Goal: Information Seeking & Learning: Check status

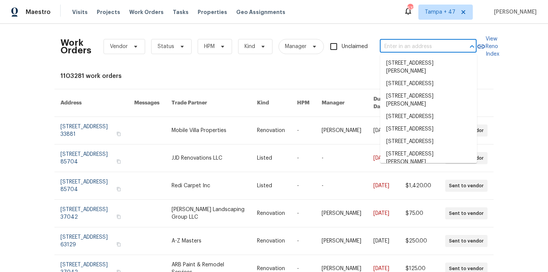
click at [420, 43] on input "text" at bounding box center [418, 47] width 76 height 12
paste input "[STREET_ADDRESS][PERSON_NAME]"
type input "[STREET_ADDRESS][PERSON_NAME]"
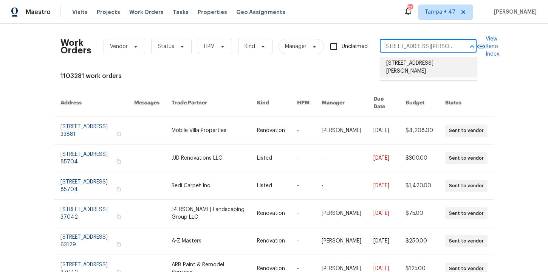
click at [422, 68] on li "[STREET_ADDRESS][PERSON_NAME]" at bounding box center [429, 67] width 97 height 20
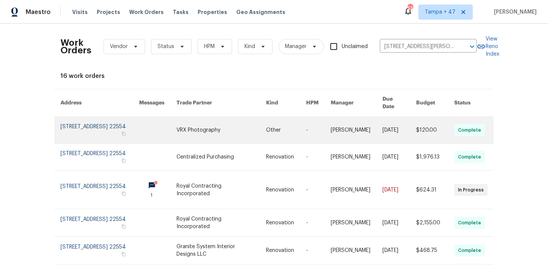
click at [85, 121] on link at bounding box center [100, 130] width 79 height 26
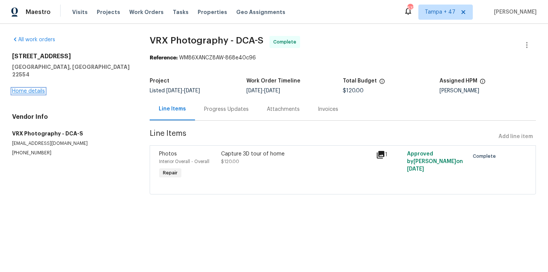
click at [39, 89] on link "Home details" at bounding box center [28, 91] width 33 height 5
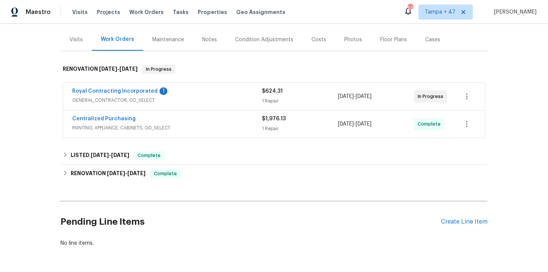
scroll to position [113, 0]
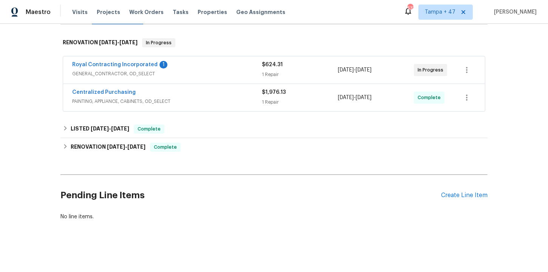
click at [211, 64] on div "Royal Contracting Incorporated 1" at bounding box center [167, 65] width 190 height 9
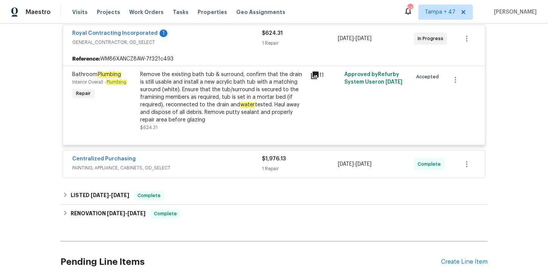
scroll to position [187, 0]
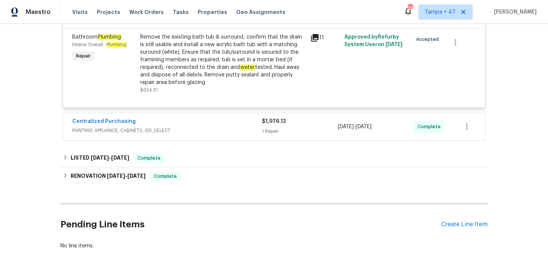
click at [206, 130] on span "PAINTING, APPLIANCE, CABINETS, OD_SELECT" at bounding box center [167, 131] width 190 height 8
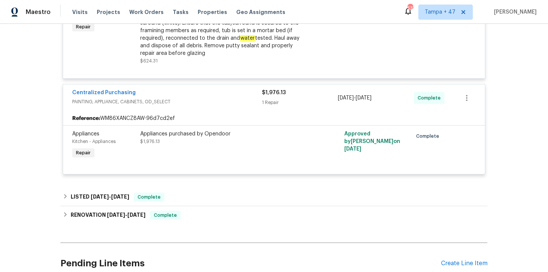
scroll to position [262, 0]
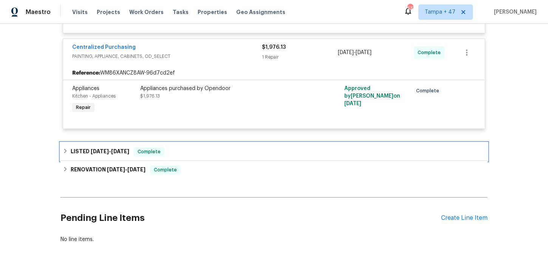
click at [200, 153] on div "LISTED [DATE] - [DATE] Complete" at bounding box center [274, 151] width 423 height 9
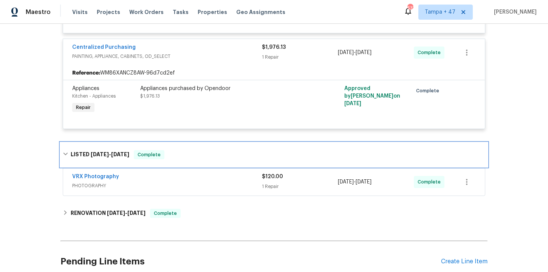
scroll to position [328, 0]
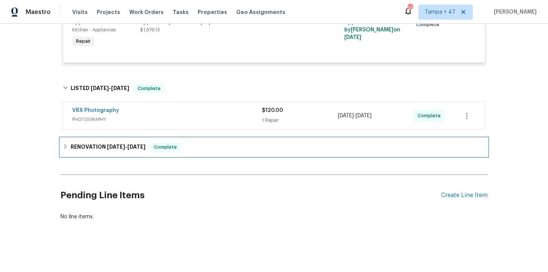
click at [198, 148] on div "RENOVATION [DATE] - [DATE] Complete" at bounding box center [274, 147] width 423 height 9
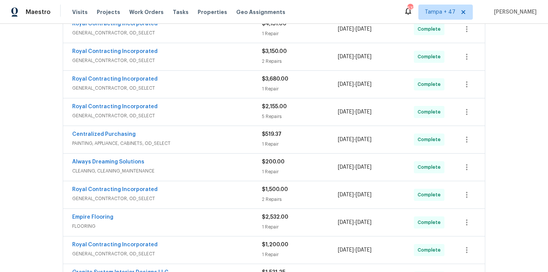
scroll to position [601, 0]
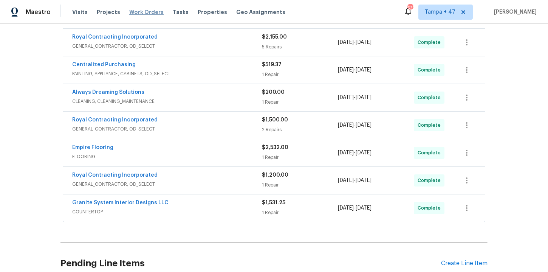
click at [142, 10] on span "Work Orders" at bounding box center [146, 12] width 34 height 8
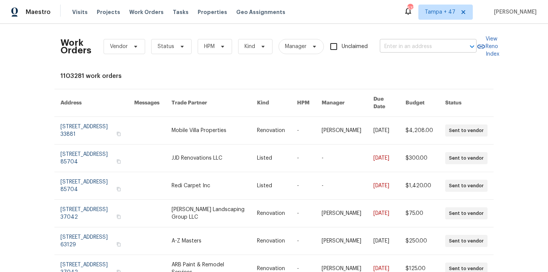
click at [390, 47] on input "text" at bounding box center [418, 47] width 76 height 12
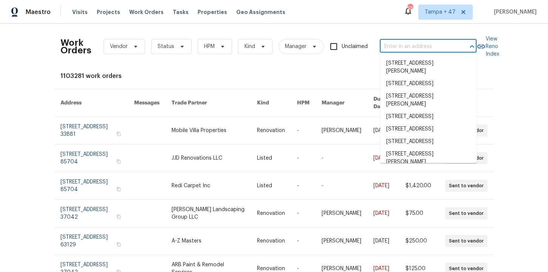
paste input "[STREET_ADDRESS]"
type input "[STREET_ADDRESS]"
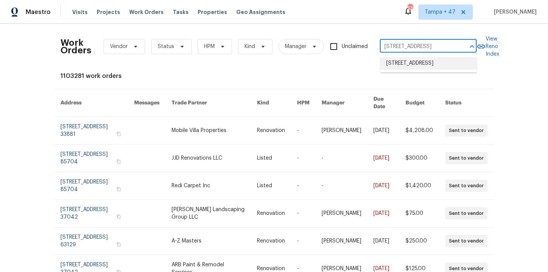
click at [413, 65] on li "[STREET_ADDRESS]" at bounding box center [429, 63] width 97 height 12
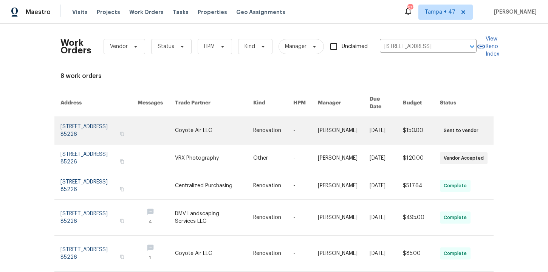
click at [92, 123] on link at bounding box center [99, 130] width 77 height 27
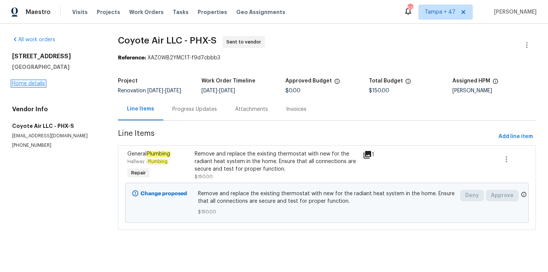
click at [21, 81] on link "Home details" at bounding box center [28, 83] width 33 height 5
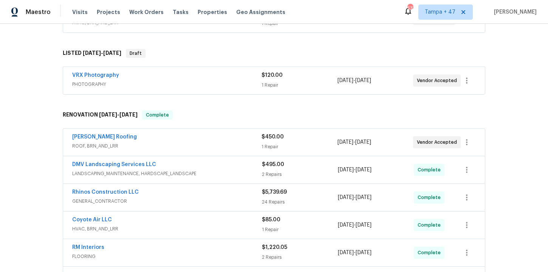
scroll to position [206, 0]
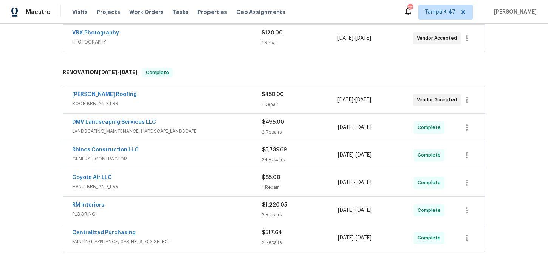
click at [198, 99] on div "[PERSON_NAME] Roofing" at bounding box center [167, 95] width 190 height 9
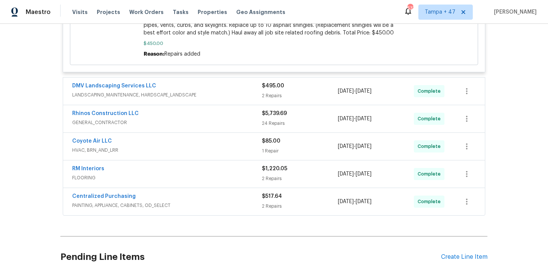
scroll to position [429, 0]
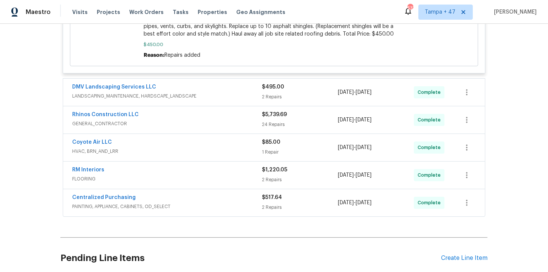
click at [198, 83] on div "DMV Landscaping Services LLC" at bounding box center [167, 87] width 190 height 9
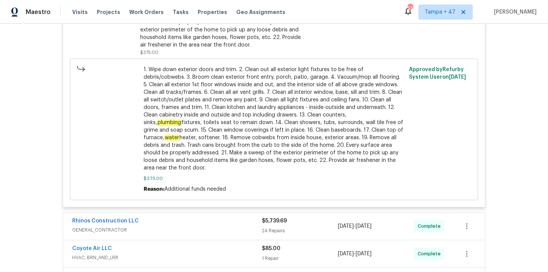
scroll to position [875, 0]
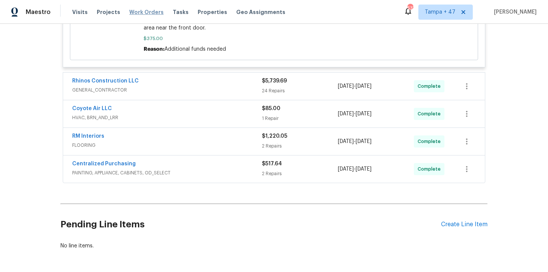
click at [133, 12] on span "Work Orders" at bounding box center [146, 12] width 34 height 8
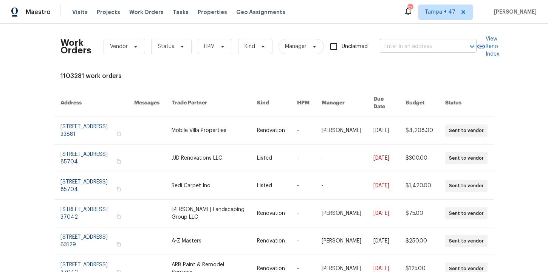
click at [413, 48] on input "text" at bounding box center [418, 47] width 76 height 12
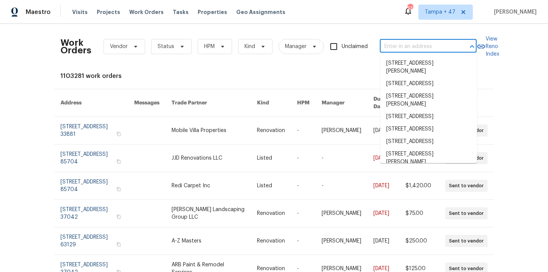
paste input "[STREET_ADDRESS]"
type input "[STREET_ADDRESS]"
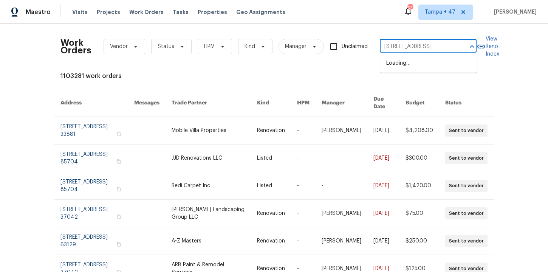
scroll to position [0, 47]
click at [420, 63] on li "[STREET_ADDRESS]" at bounding box center [429, 63] width 97 height 12
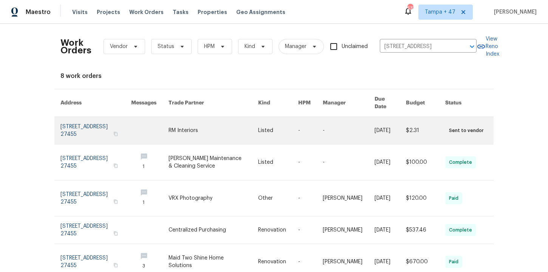
click at [82, 126] on link at bounding box center [96, 130] width 71 height 27
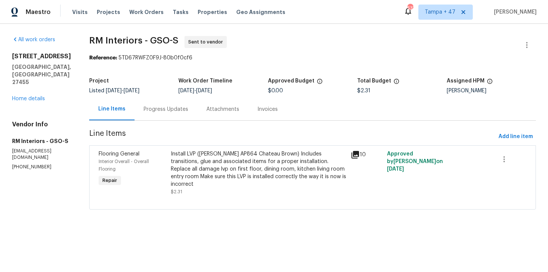
click at [38, 83] on div "[STREET_ADDRESS] Home details" at bounding box center [41, 78] width 59 height 50
click at [33, 96] on link "Home details" at bounding box center [28, 98] width 33 height 5
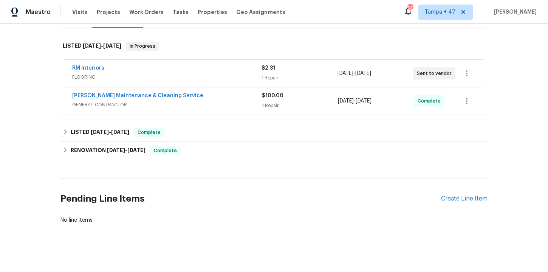
scroll to position [109, 0]
click at [203, 100] on div "[PERSON_NAME] Maintenance & Cleaning Service" at bounding box center [167, 96] width 190 height 9
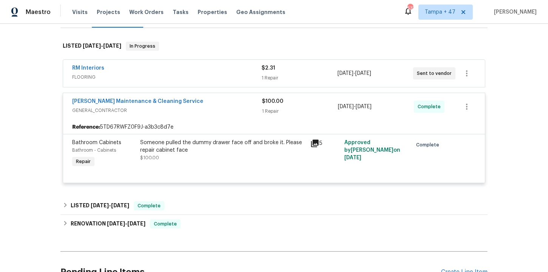
click at [214, 73] on span "FLOORING" at bounding box center [167, 77] width 190 height 8
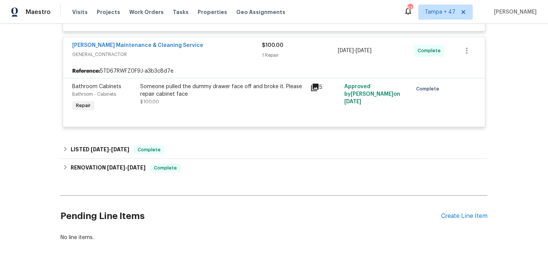
scroll to position [270, 0]
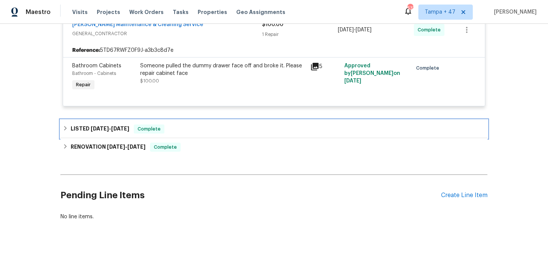
click at [219, 130] on div "LISTED [DATE] - [DATE] Complete" at bounding box center [274, 128] width 423 height 9
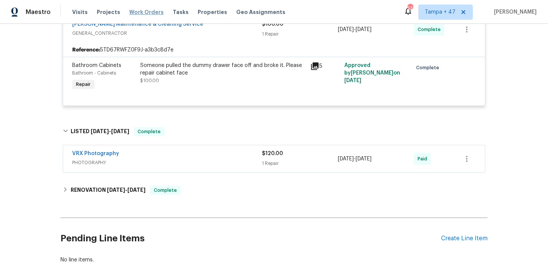
click at [143, 11] on span "Work Orders" at bounding box center [146, 12] width 34 height 8
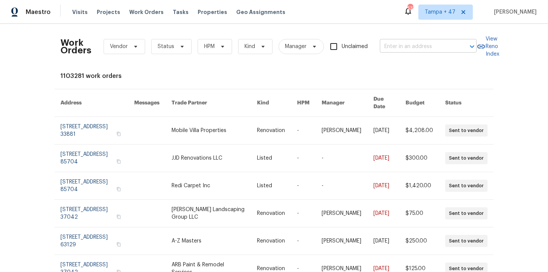
click at [389, 48] on input "text" at bounding box center [418, 47] width 76 height 12
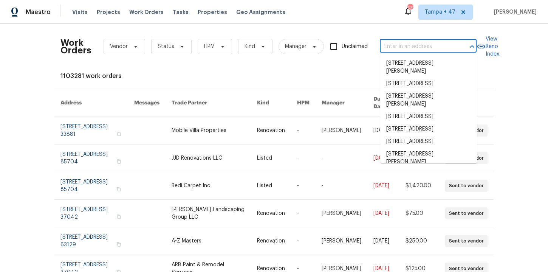
paste input "[STREET_ADDRESS]"
type input "[STREET_ADDRESS]"
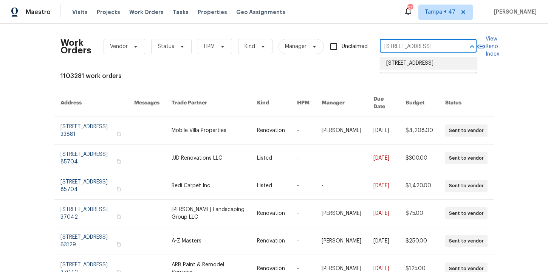
click at [397, 64] on li "[STREET_ADDRESS]" at bounding box center [429, 63] width 97 height 12
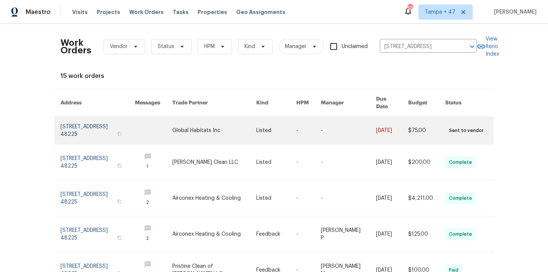
click at [80, 121] on link at bounding box center [98, 130] width 75 height 27
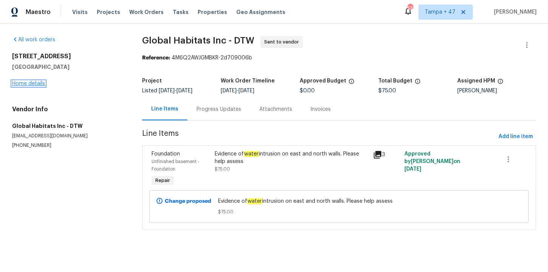
click at [36, 83] on link "Home details" at bounding box center [28, 83] width 33 height 5
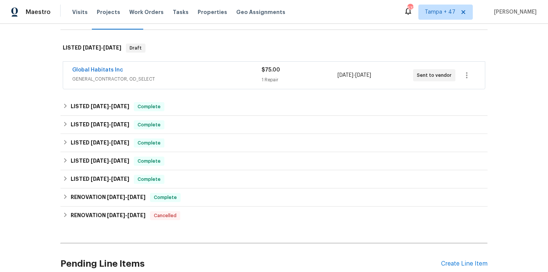
scroll to position [120, 0]
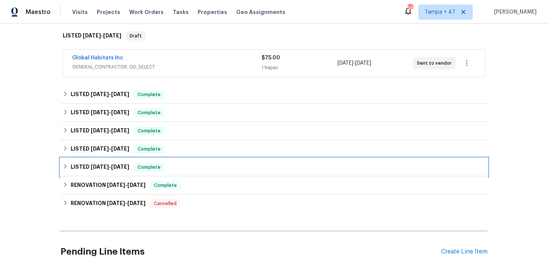
click at [179, 166] on div "LISTED [DATE] - [DATE] Complete" at bounding box center [274, 167] width 423 height 9
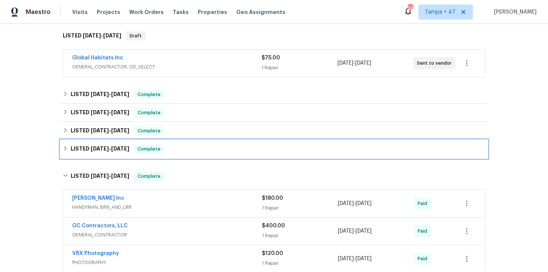
click at [181, 151] on div "LISTED [DATE] - [DATE] Complete" at bounding box center [274, 148] width 423 height 9
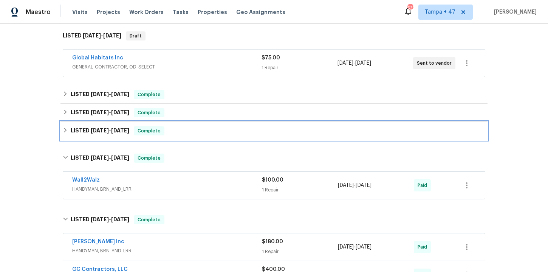
click at [184, 127] on div "LISTED [DATE] - [DATE] Complete" at bounding box center [274, 130] width 423 height 9
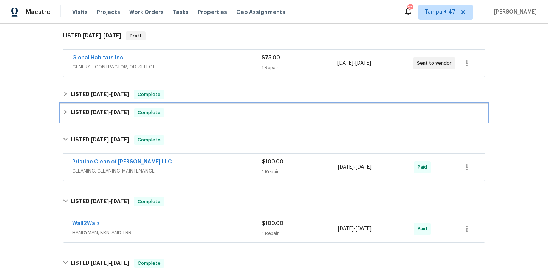
click at [185, 112] on div "LISTED [DATE] - [DATE] Complete" at bounding box center [274, 112] width 423 height 9
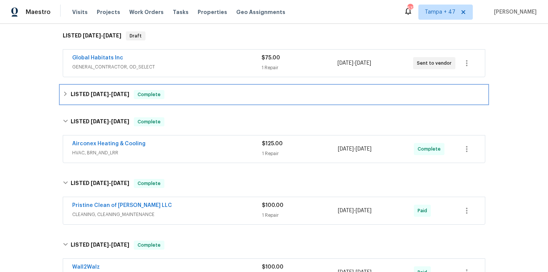
click at [183, 90] on div "LISTED [DATE] - [DATE] Complete" at bounding box center [274, 94] width 423 height 9
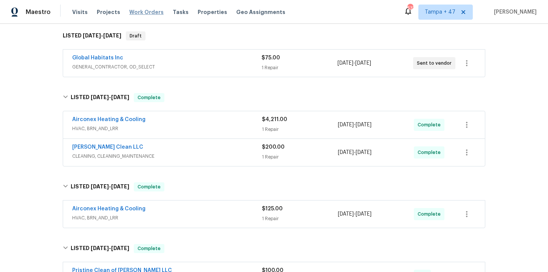
click at [150, 12] on span "Work Orders" at bounding box center [146, 12] width 34 height 8
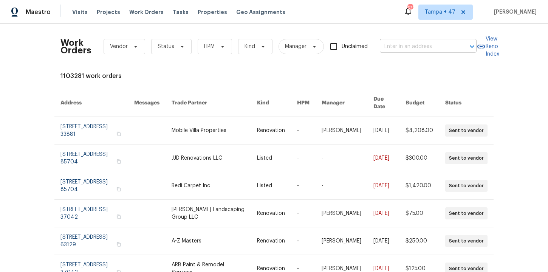
click at [399, 42] on input "text" at bounding box center [418, 47] width 76 height 12
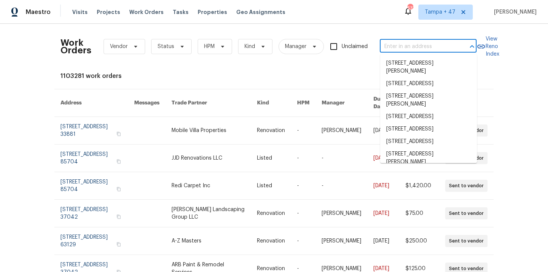
paste input "[STREET_ADDRESS]"
type input "[STREET_ADDRESS]"
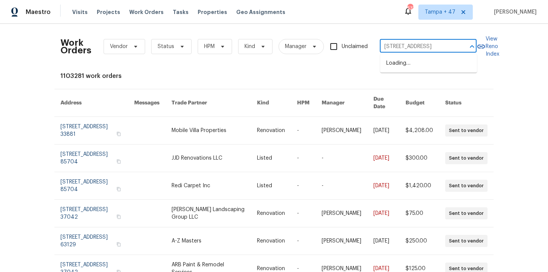
scroll to position [0, 30]
click at [411, 64] on li "[STREET_ADDRESS]" at bounding box center [429, 63] width 97 height 12
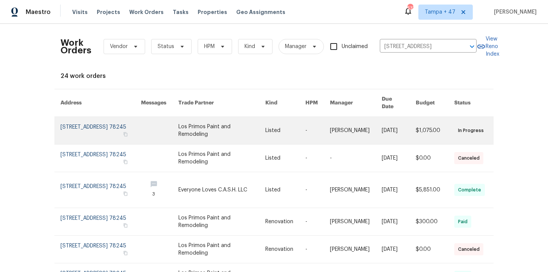
click at [93, 126] on link at bounding box center [101, 130] width 81 height 27
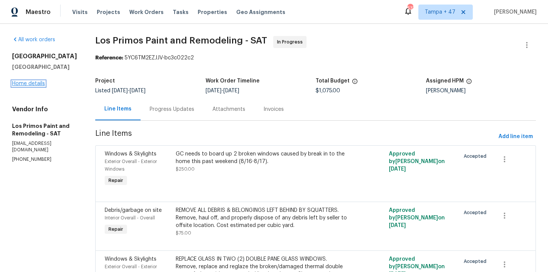
click at [35, 83] on link "Home details" at bounding box center [28, 83] width 33 height 5
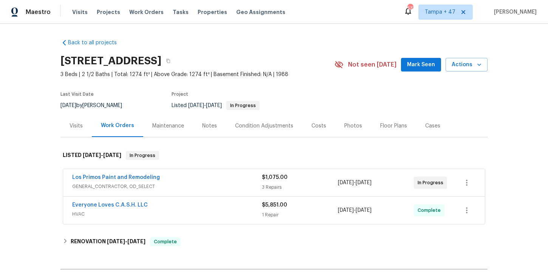
scroll to position [95, 0]
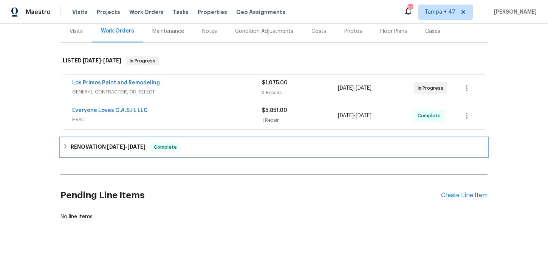
click at [191, 146] on div "RENOVATION [DATE] - [DATE] Complete" at bounding box center [274, 147] width 423 height 9
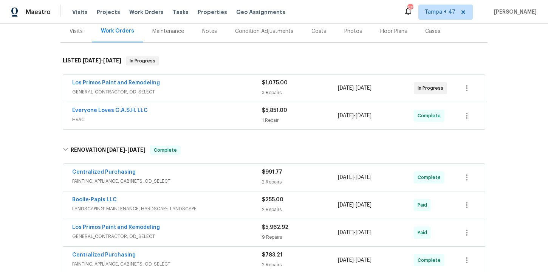
click at [191, 115] on div "Everyone Loves C.A.S.H. LLC" at bounding box center [167, 111] width 190 height 9
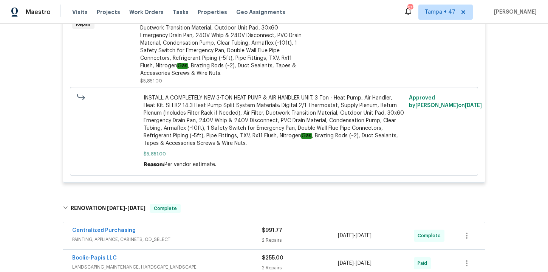
scroll to position [358, 0]
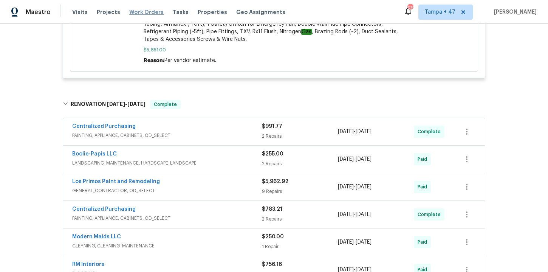
click at [139, 11] on span "Work Orders" at bounding box center [146, 12] width 34 height 8
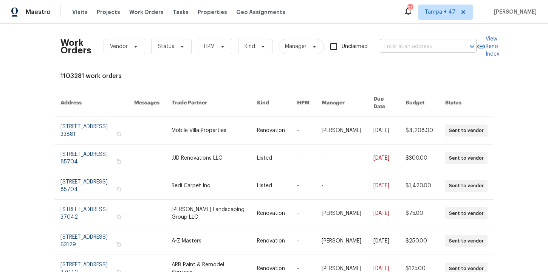
click at [401, 51] on input "text" at bounding box center [418, 47] width 76 height 12
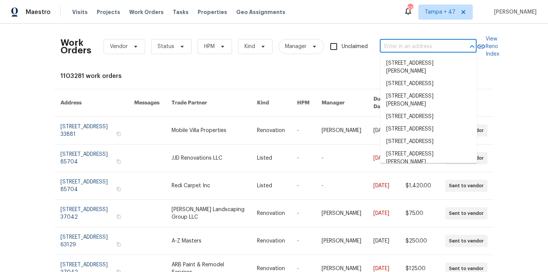
paste input "[STREET_ADDRESS]"
type input "[STREET_ADDRESS]"
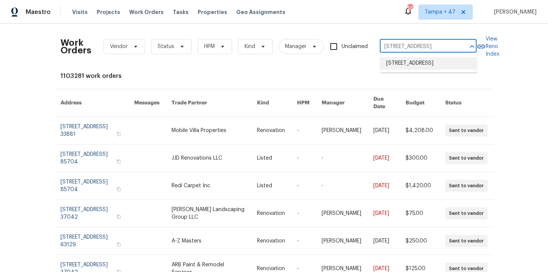
click at [416, 65] on li "[STREET_ADDRESS]" at bounding box center [429, 63] width 97 height 12
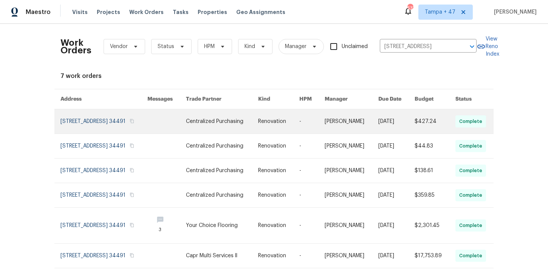
click at [92, 123] on link at bounding box center [104, 121] width 87 height 24
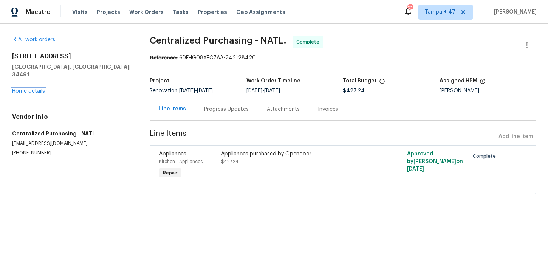
click at [38, 89] on link "Home details" at bounding box center [28, 91] width 33 height 5
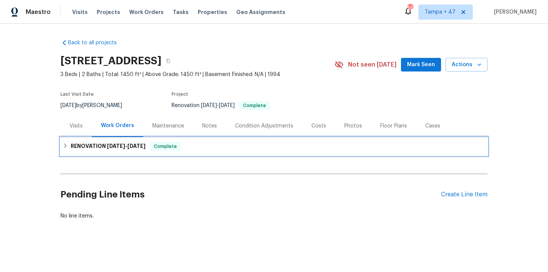
click at [192, 145] on div "RENOVATION [DATE] - [DATE] Complete" at bounding box center [274, 146] width 423 height 9
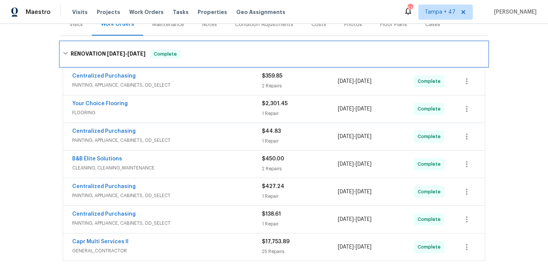
scroll to position [130, 0]
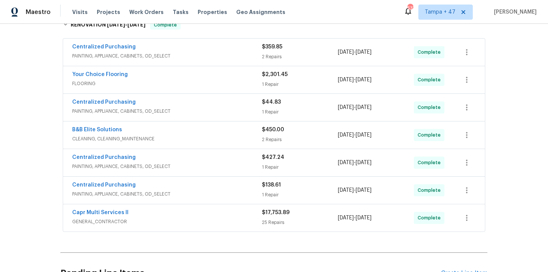
click at [177, 214] on div "Capr Multi Services ll" at bounding box center [167, 213] width 190 height 9
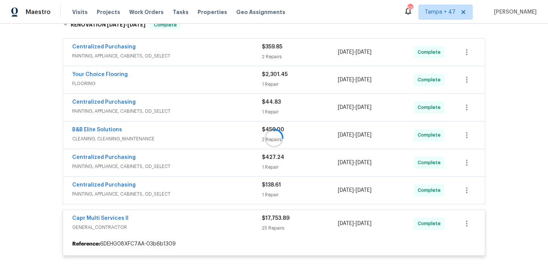
click at [177, 79] on div at bounding box center [274, 138] width 427 height 250
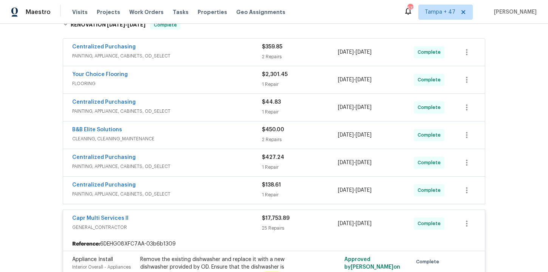
click at [174, 75] on div "Your Choice Flooring" at bounding box center [167, 75] width 190 height 9
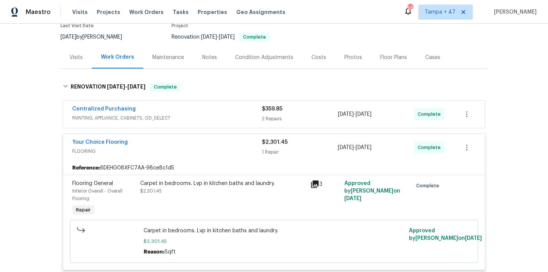
scroll to position [65, 0]
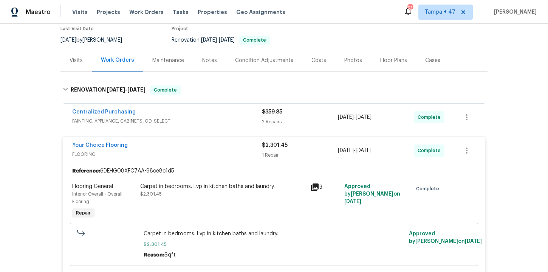
click at [210, 125] on div "Centralized Purchasing PAINTING, APPLIANCE, CABINETS, OD_SELECT" at bounding box center [167, 117] width 190 height 18
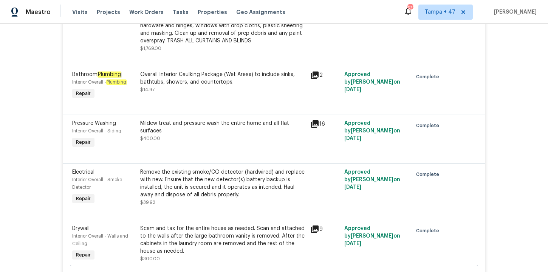
scroll to position [2092, 0]
